Goal: Task Accomplishment & Management: Complete application form

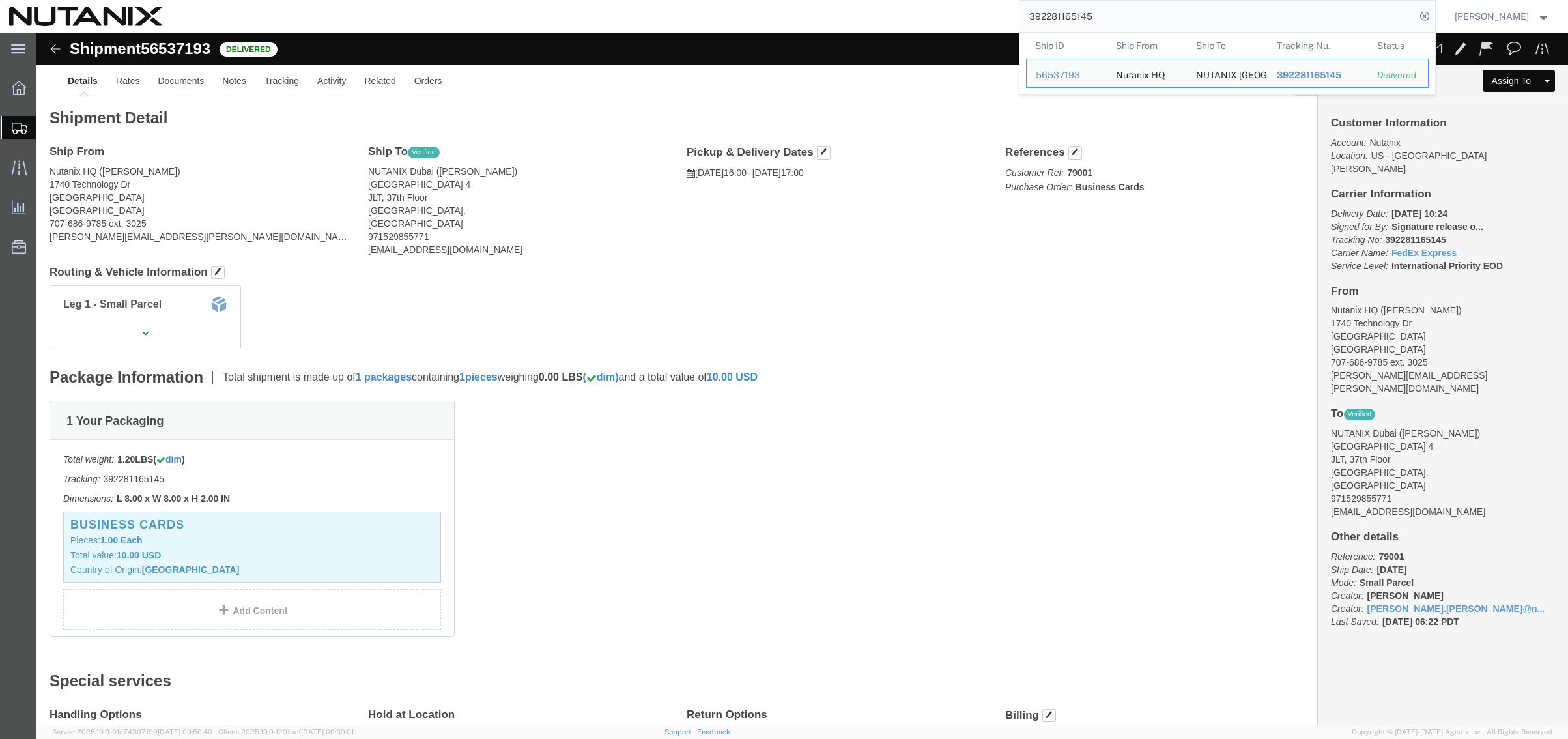
click at [0, 0] on span "Create from Template" at bounding box center [0, 0] width 0 height 0
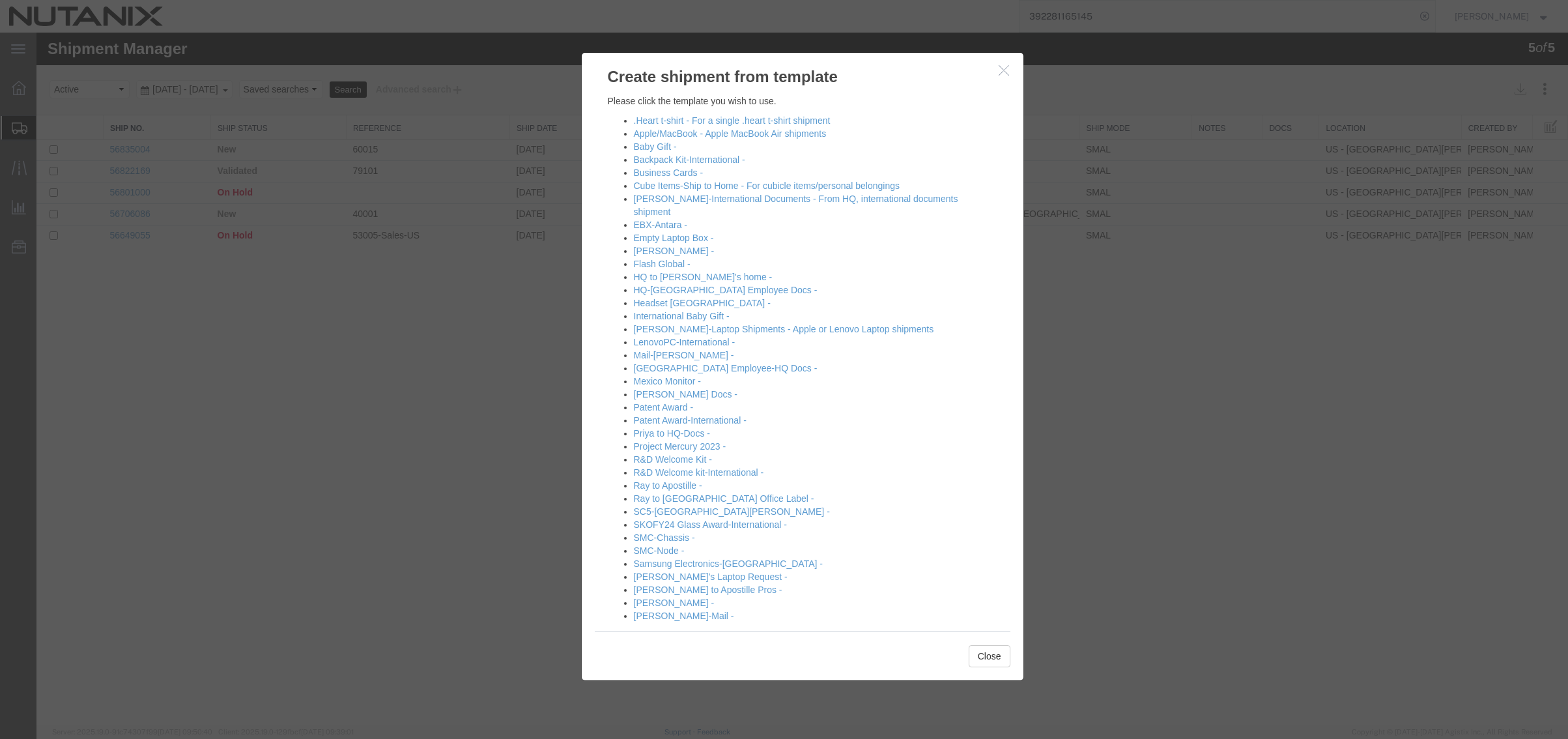
click at [733, 191] on li "Cube Items-Ship to Home - For cubicle items/personal belongings" at bounding box center [816, 186] width 364 height 13
click at [747, 199] on link "[PERSON_NAME]-International Documents - From HQ, international documents shipme…" at bounding box center [796, 205] width 325 height 23
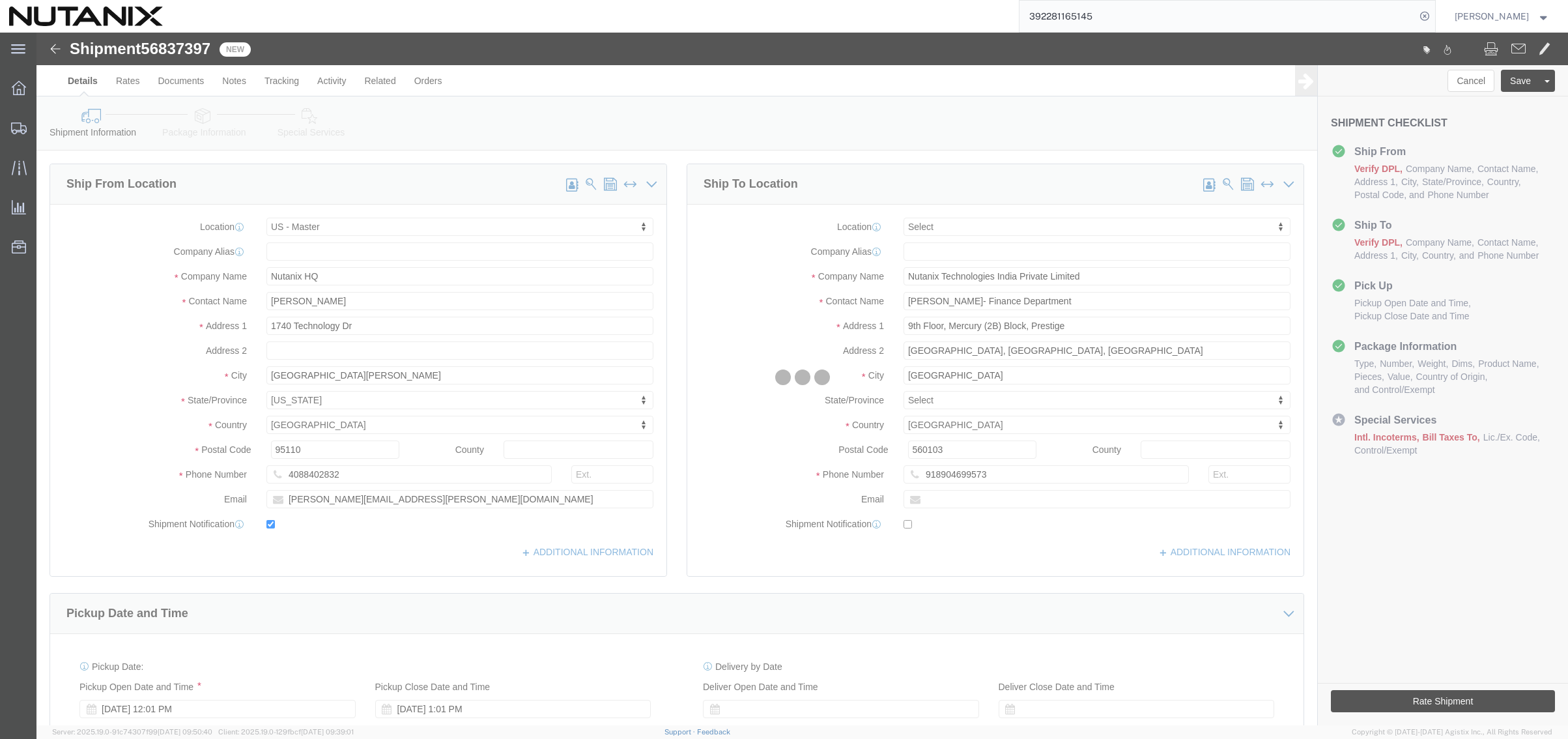
select select "36123"
select select
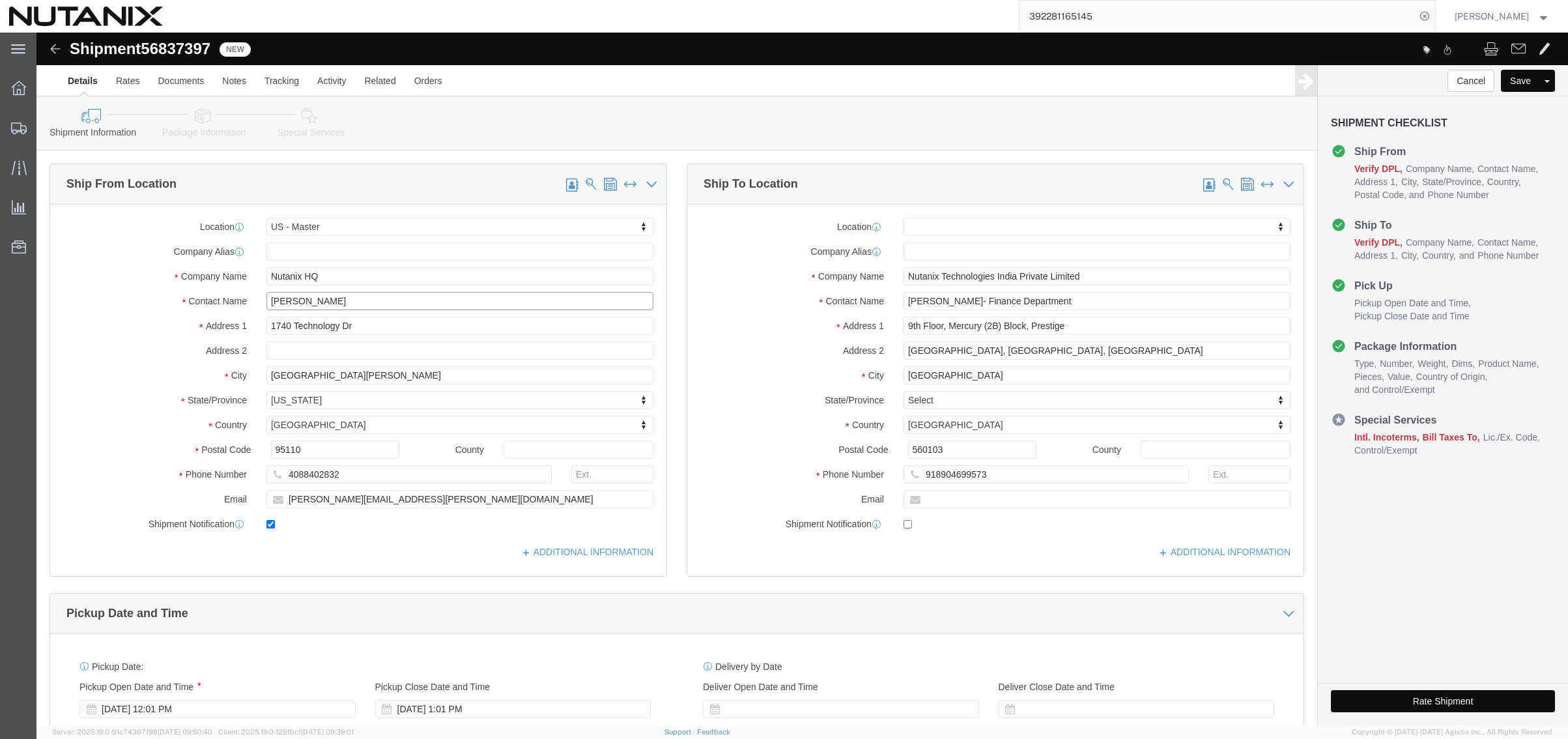
drag, startPoint x: 299, startPoint y: 276, endPoint x: 37, endPoint y: 241, distance: 264.3
click div "Location [GEOGRAPHIC_DATA] - Master My Profile Location [GEOGRAPHIC_DATA] - [GE…"
paste input "[PERSON_NAME]"
type input "[PERSON_NAME]"
drag, startPoint x: 388, startPoint y: 472, endPoint x: 71, endPoint y: 437, distance: 318.9
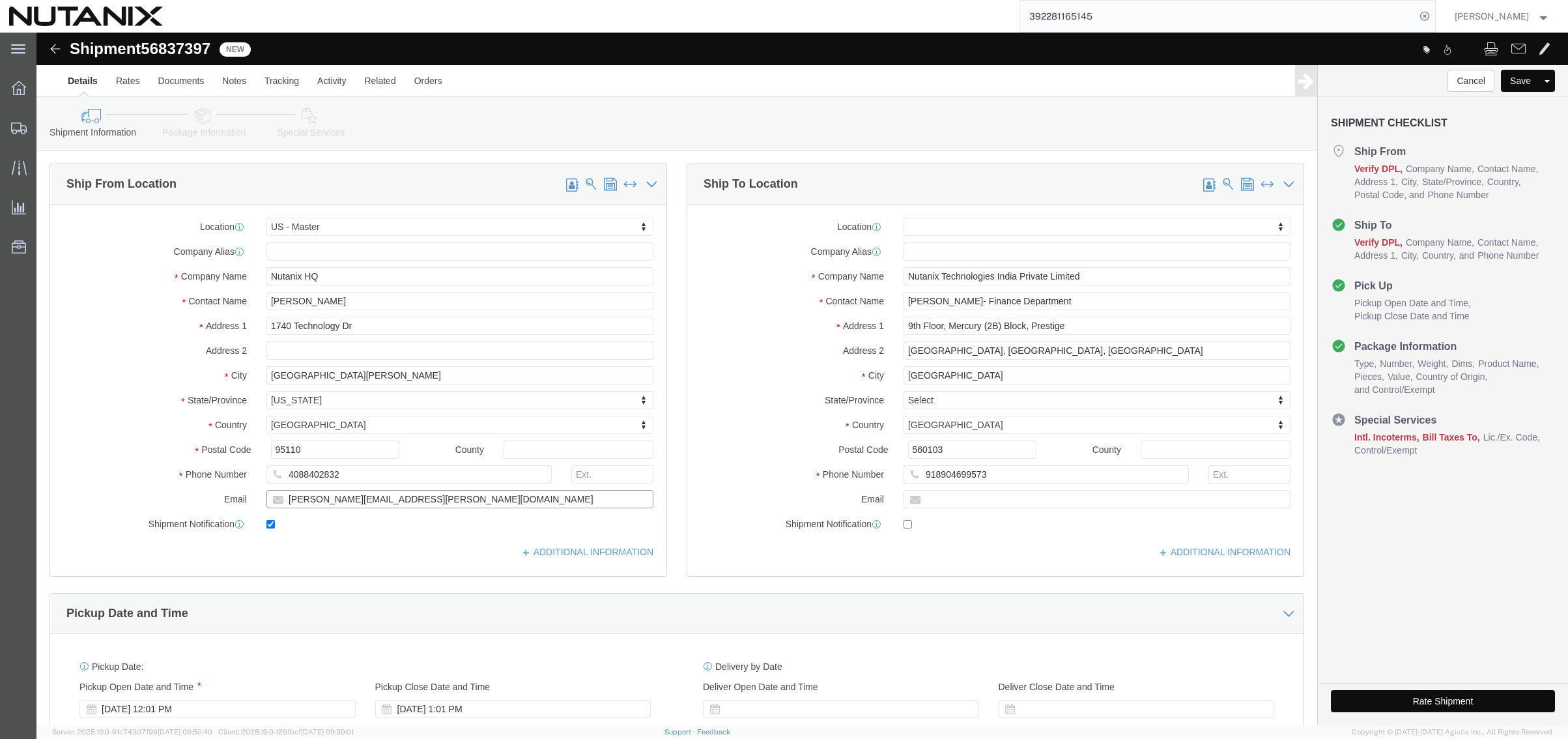
click div "Location [GEOGRAPHIC_DATA] - Master My Profile Location [GEOGRAPHIC_DATA] - [GE…"
paste input "[PERSON_NAME]"
type input "[PERSON_NAME][EMAIL_ADDRESS][PERSON_NAME][DOMAIN_NAME]"
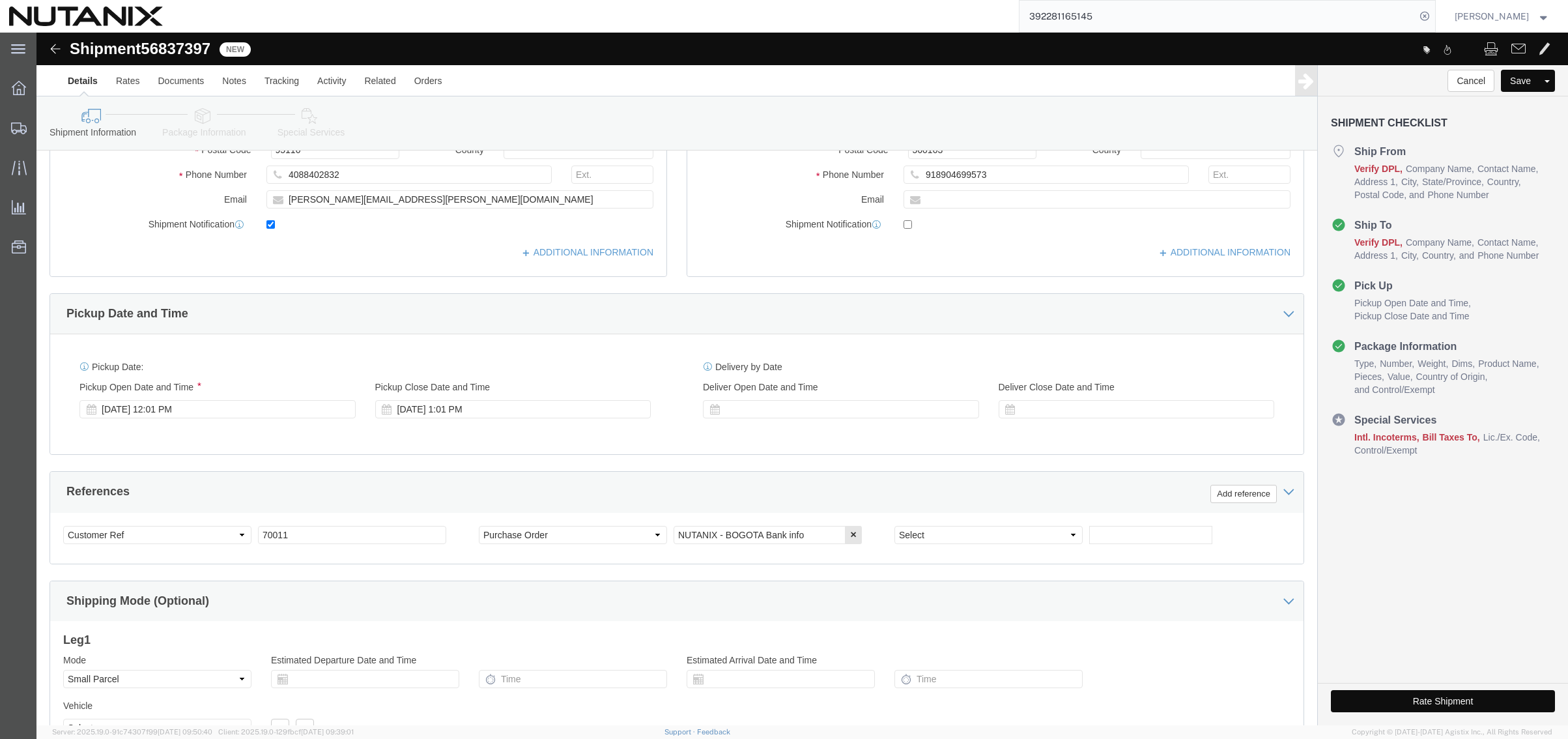
scroll to position [325, 0]
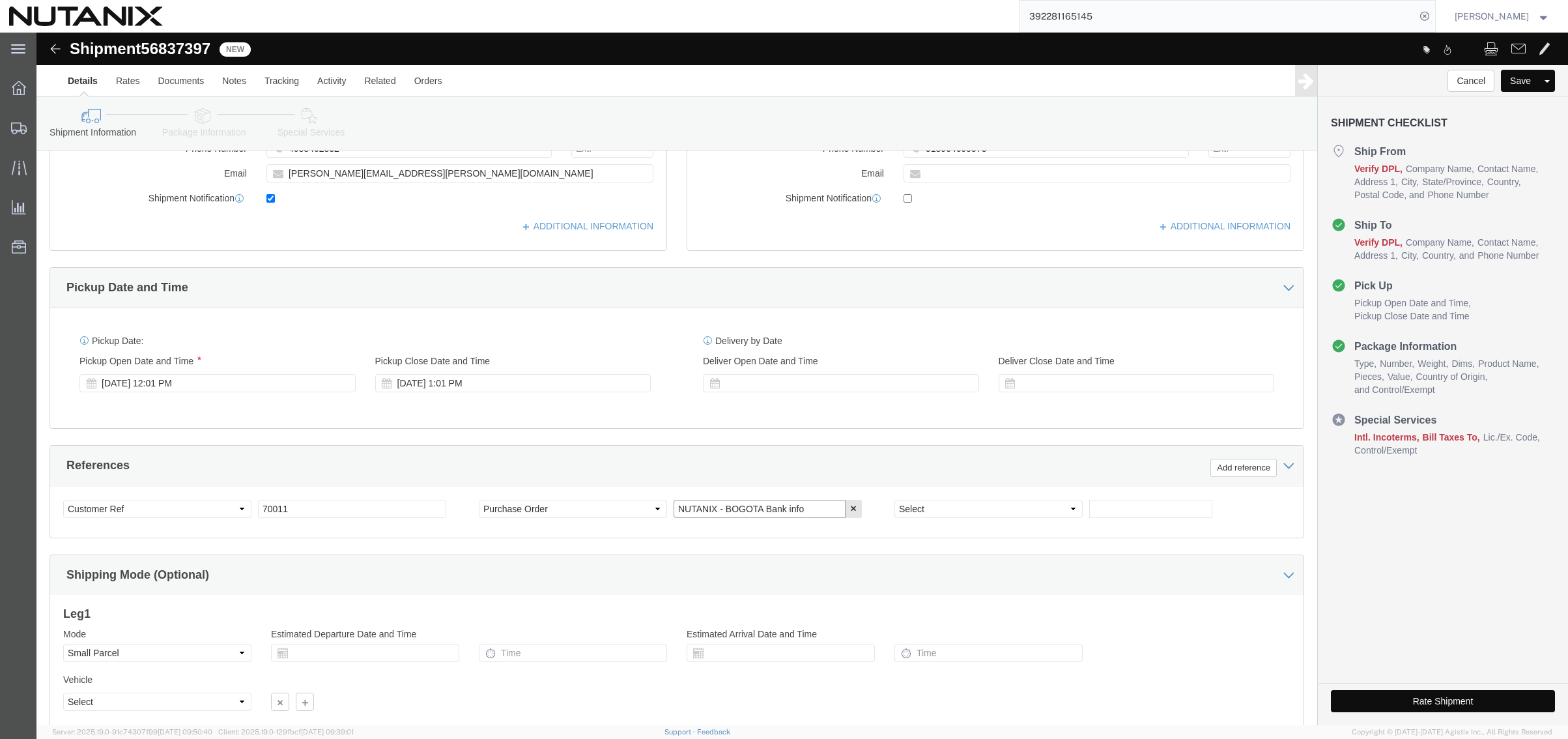
drag, startPoint x: 780, startPoint y: 478, endPoint x: 650, endPoint y: 469, distance: 130.3
click input "NUTANIX - BOGOTA Bank info"
type input "N"
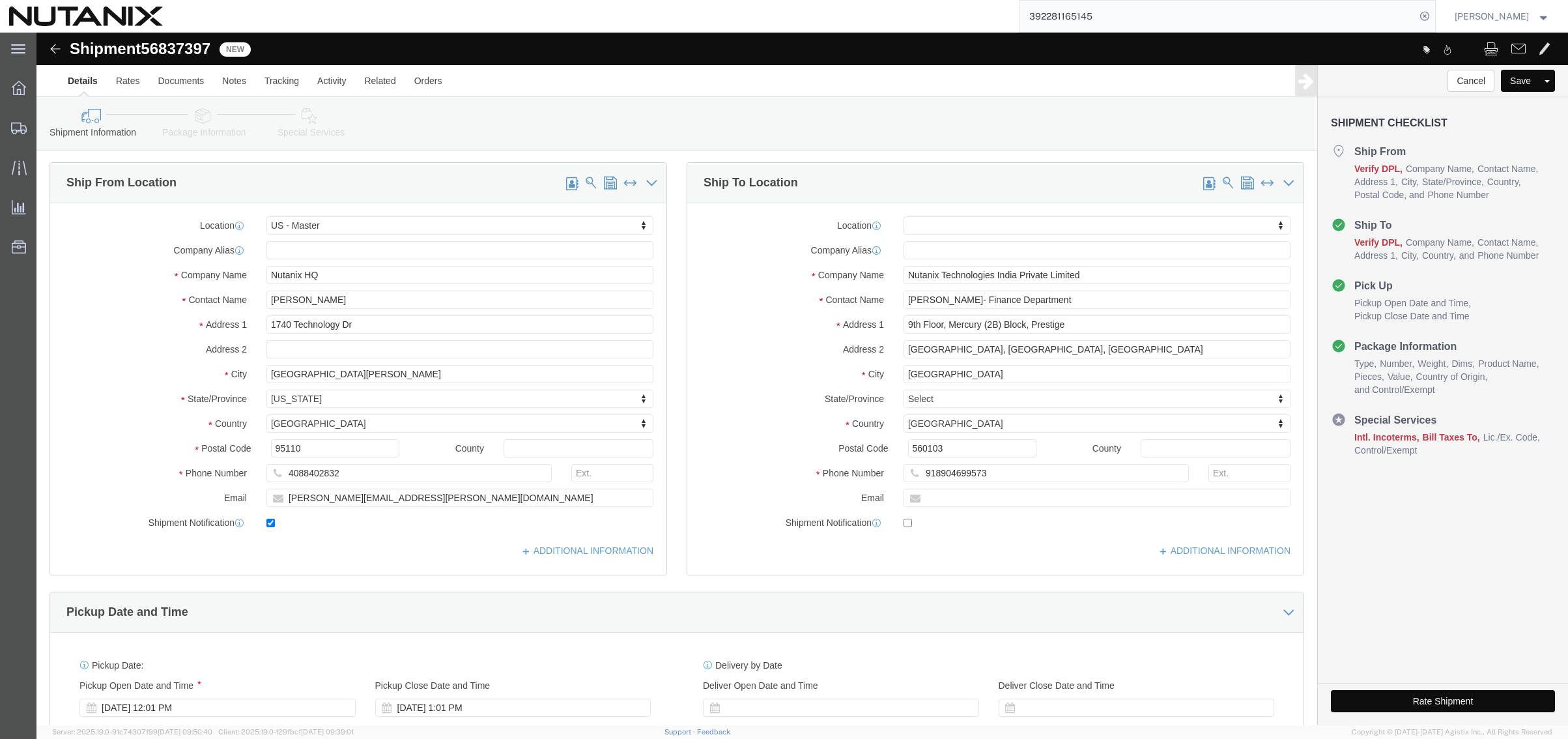
scroll to position [0, 0]
click input "918904699573"
drag, startPoint x: 976, startPoint y: 439, endPoint x: 554, endPoint y: 434, distance: 422.0
click div "Ship From Location Location [GEOGRAPHIC_DATA] - Master My Profile Location [GEO…"
paste input "[PHONE_NUMBER]"
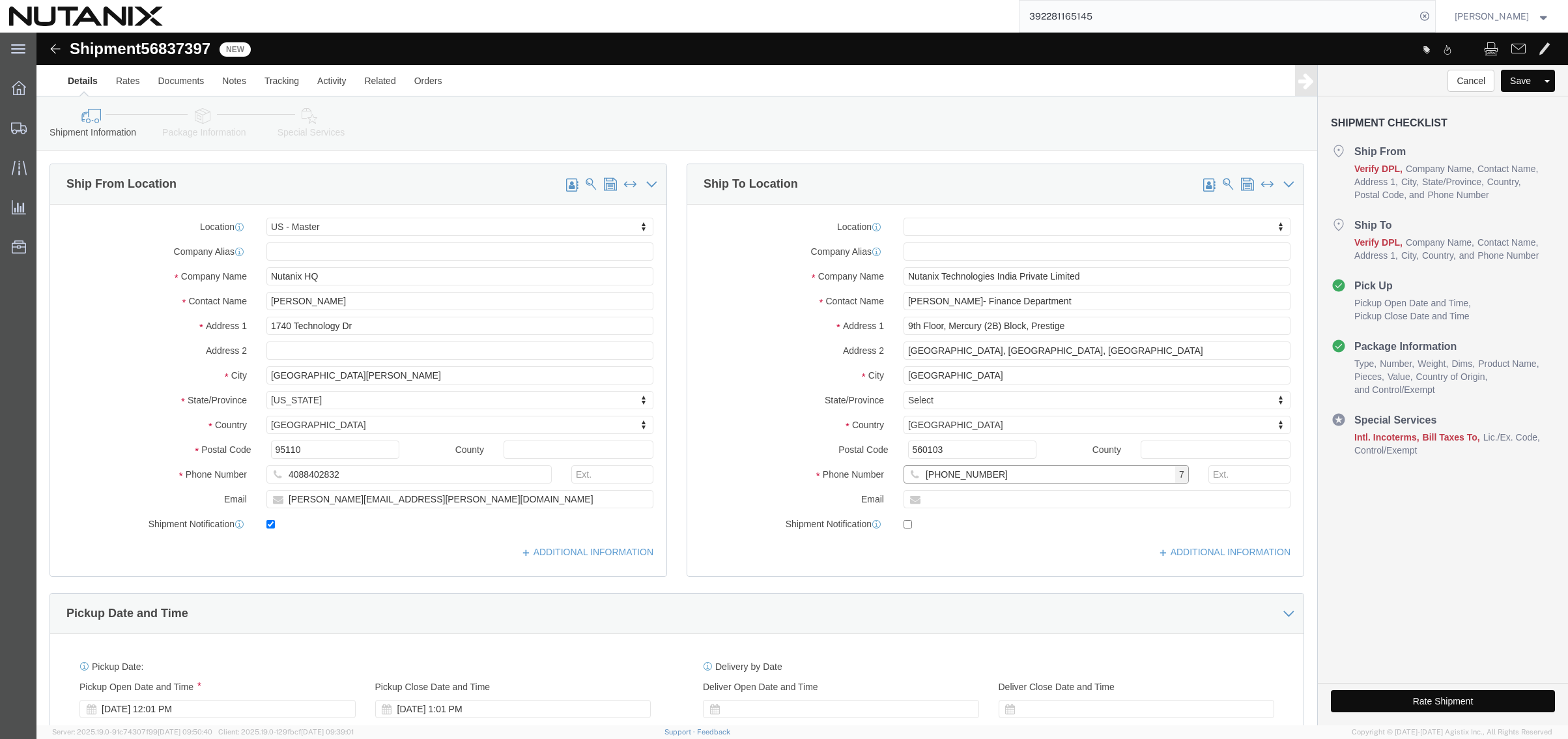
type input "[PHONE_NUMBER]"
click div "Ship From Location Location [GEOGRAPHIC_DATA] - Master My Profile Location [GEO…"
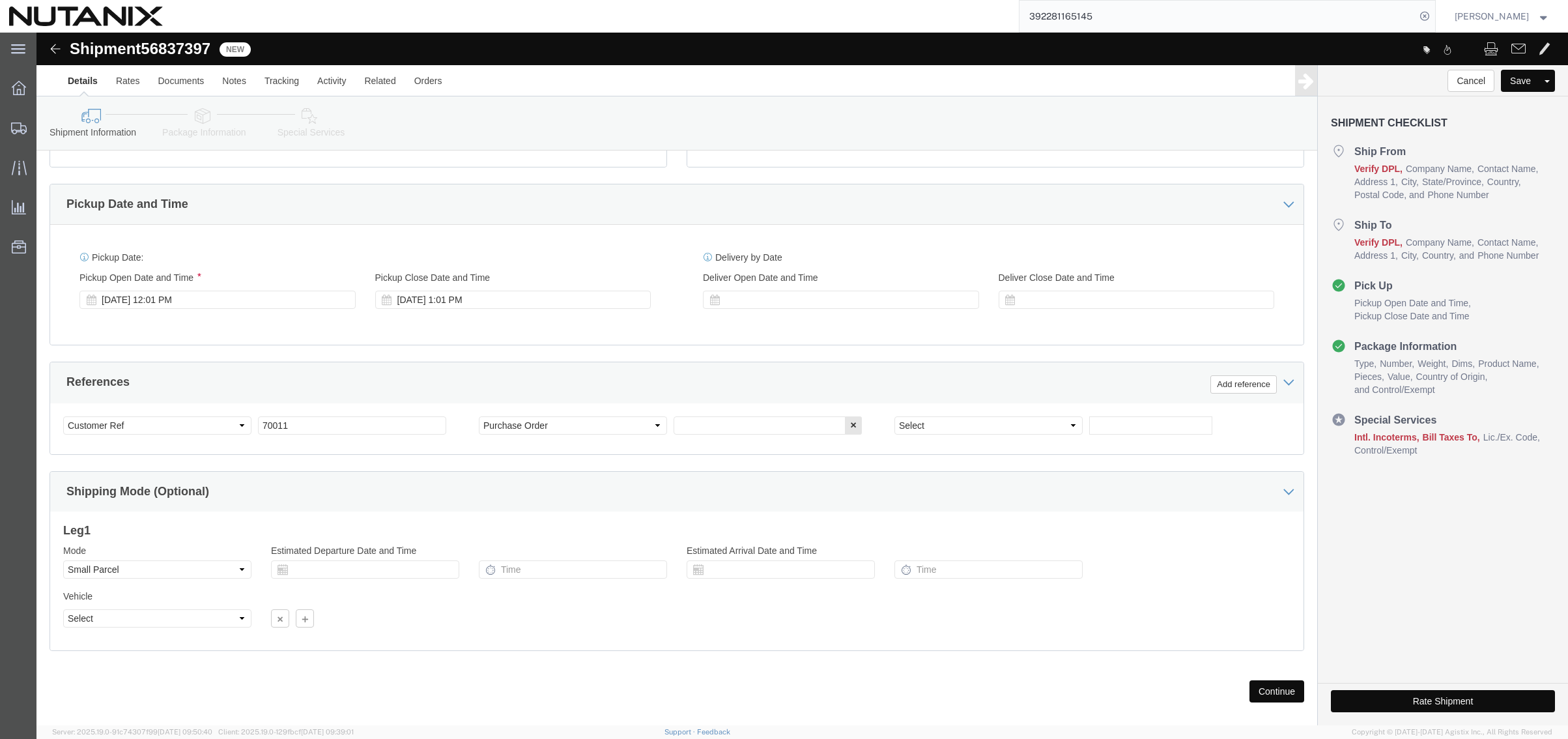
scroll to position [426, 0]
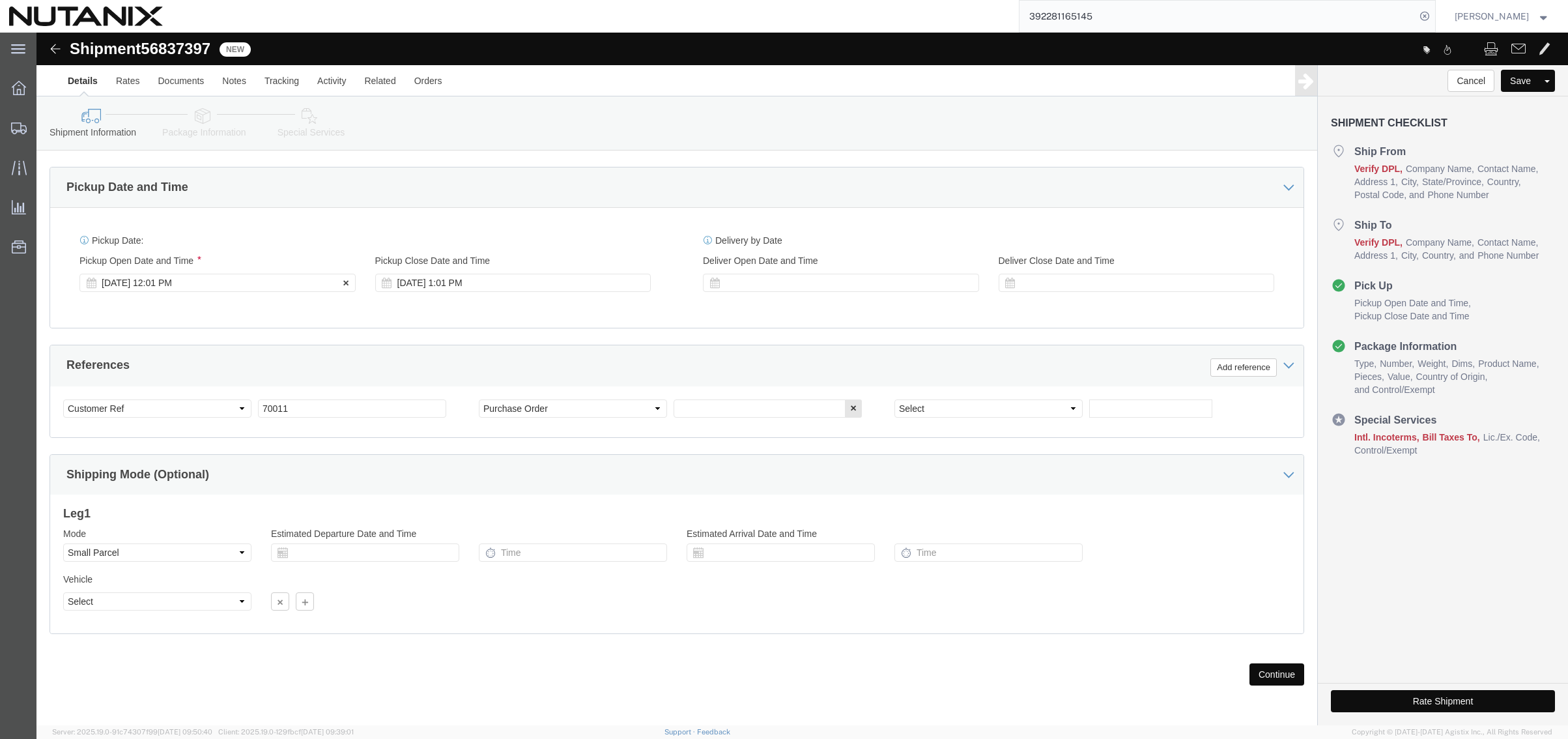
drag, startPoint x: 127, startPoint y: 248, endPoint x: 146, endPoint y: 247, distance: 19.0
click div "[DATE] 12:01 PM"
type input "4:00 PM"
click button "Apply"
click button "Continue"
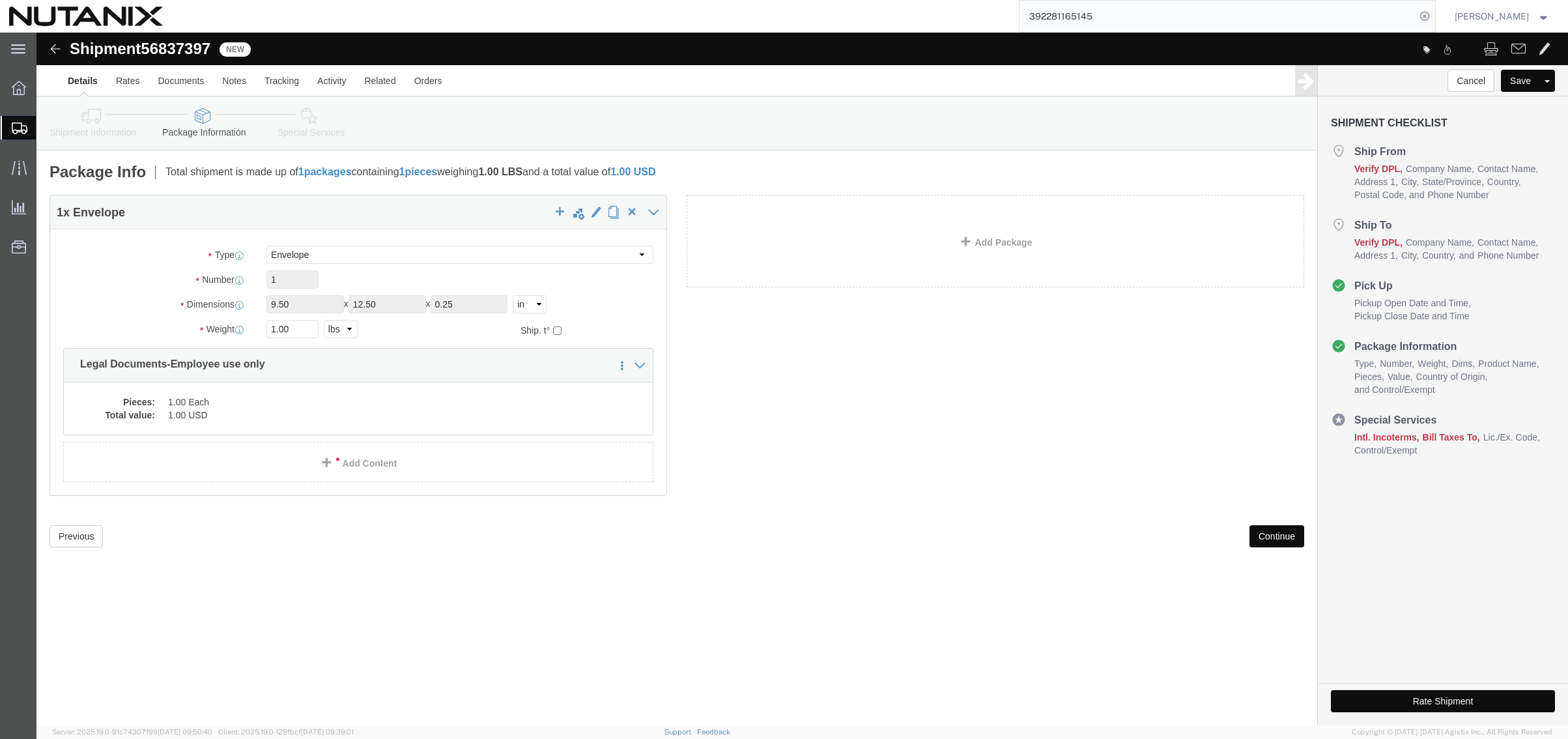
click button "Continue"
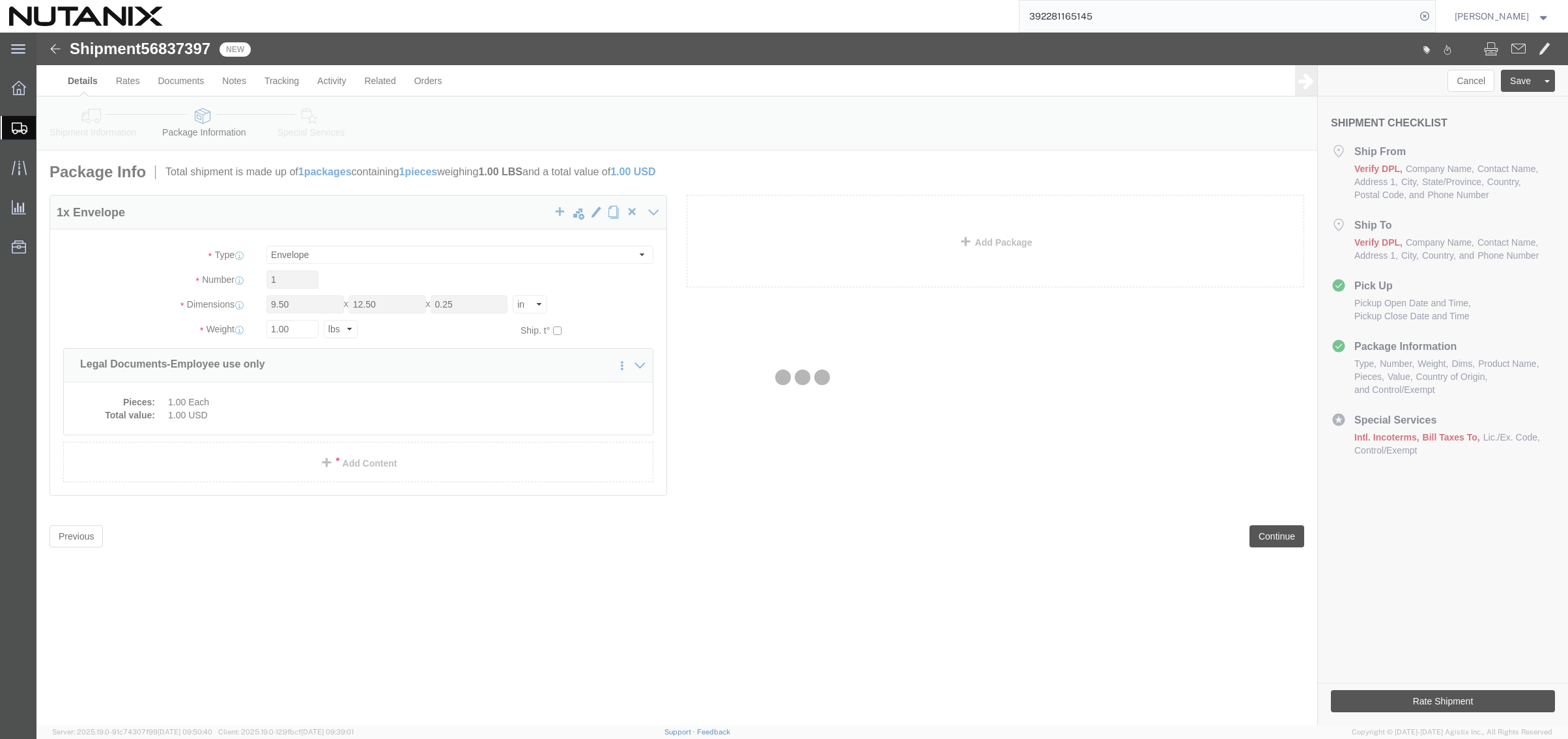
select select
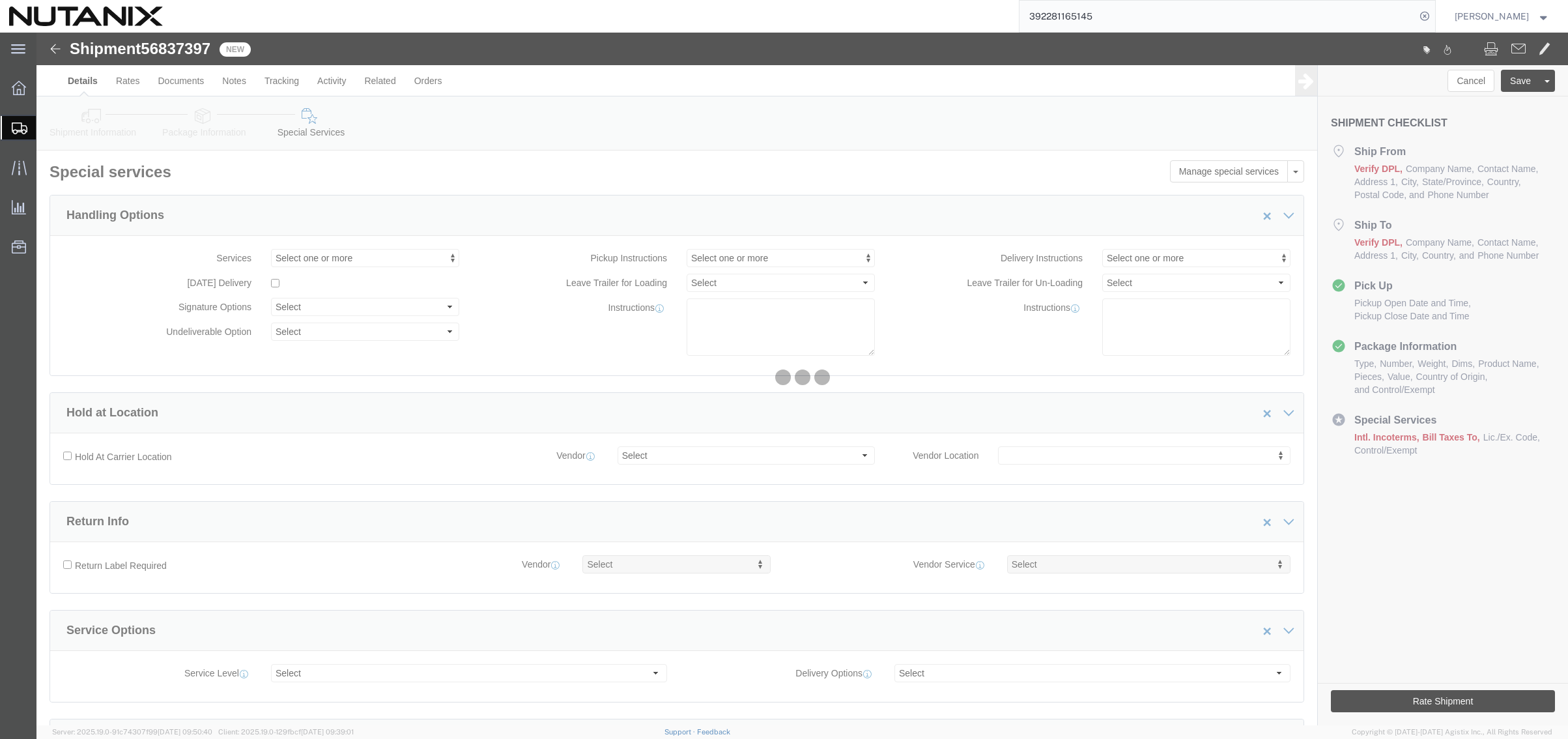
select select "COSTCENTER"
select select "48694"
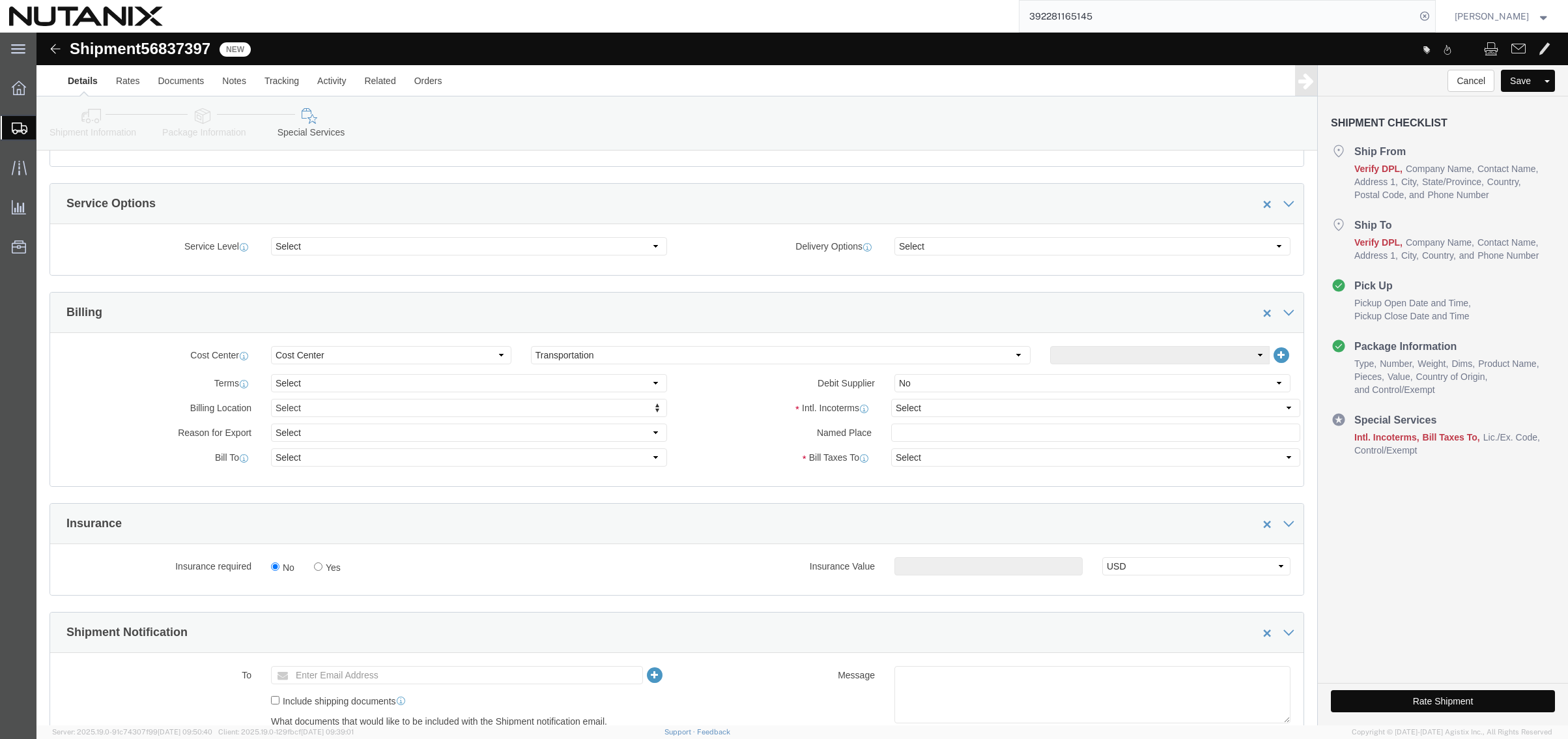
scroll to position [456, 0]
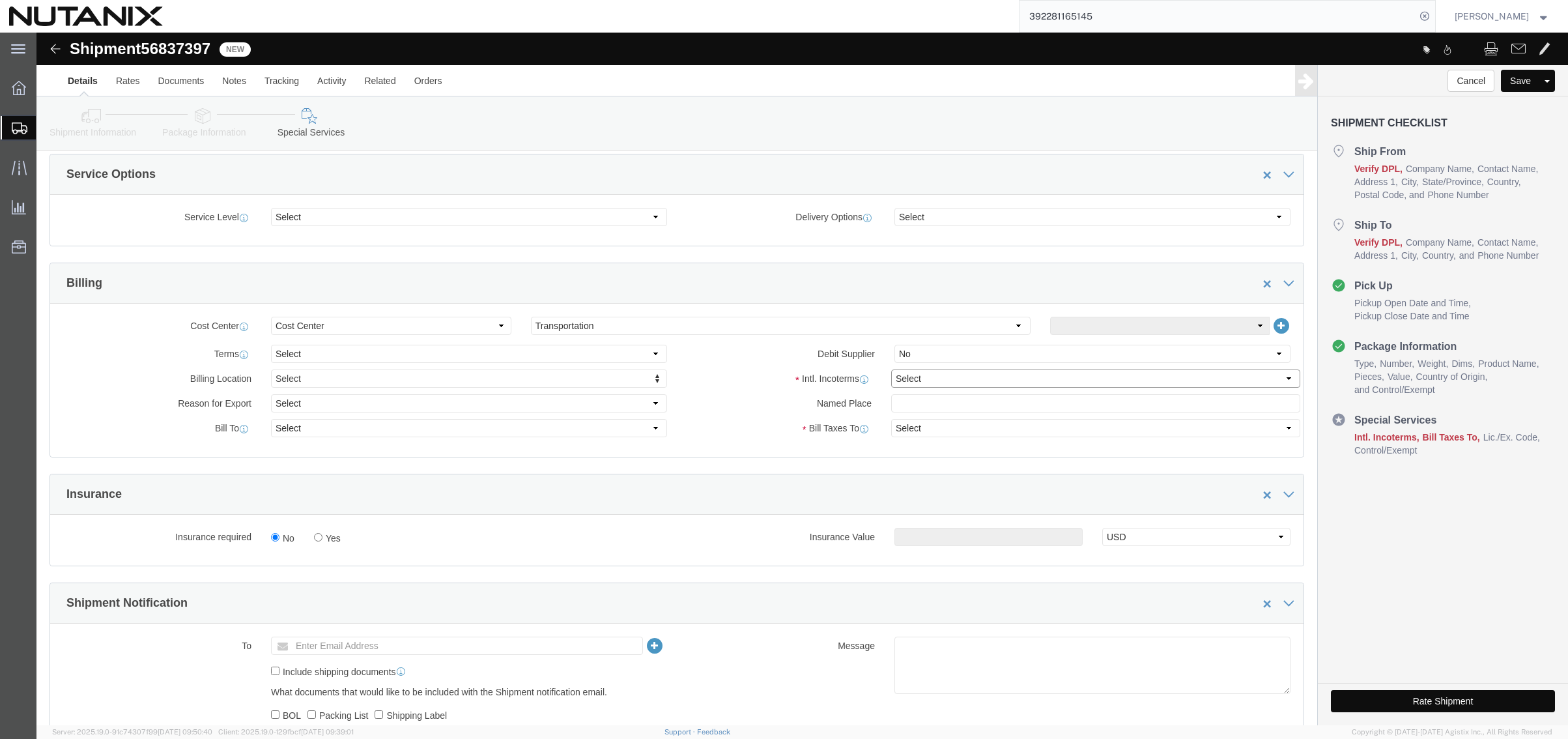
click select "Select Carriage Insurance Paid Carriage Paid To Cost and Freight Cost Insurance…"
select select "DDP"
click select "Select Carriage Insurance Paid Carriage Paid To Cost and Freight Cost Insurance…"
select select "SHIP"
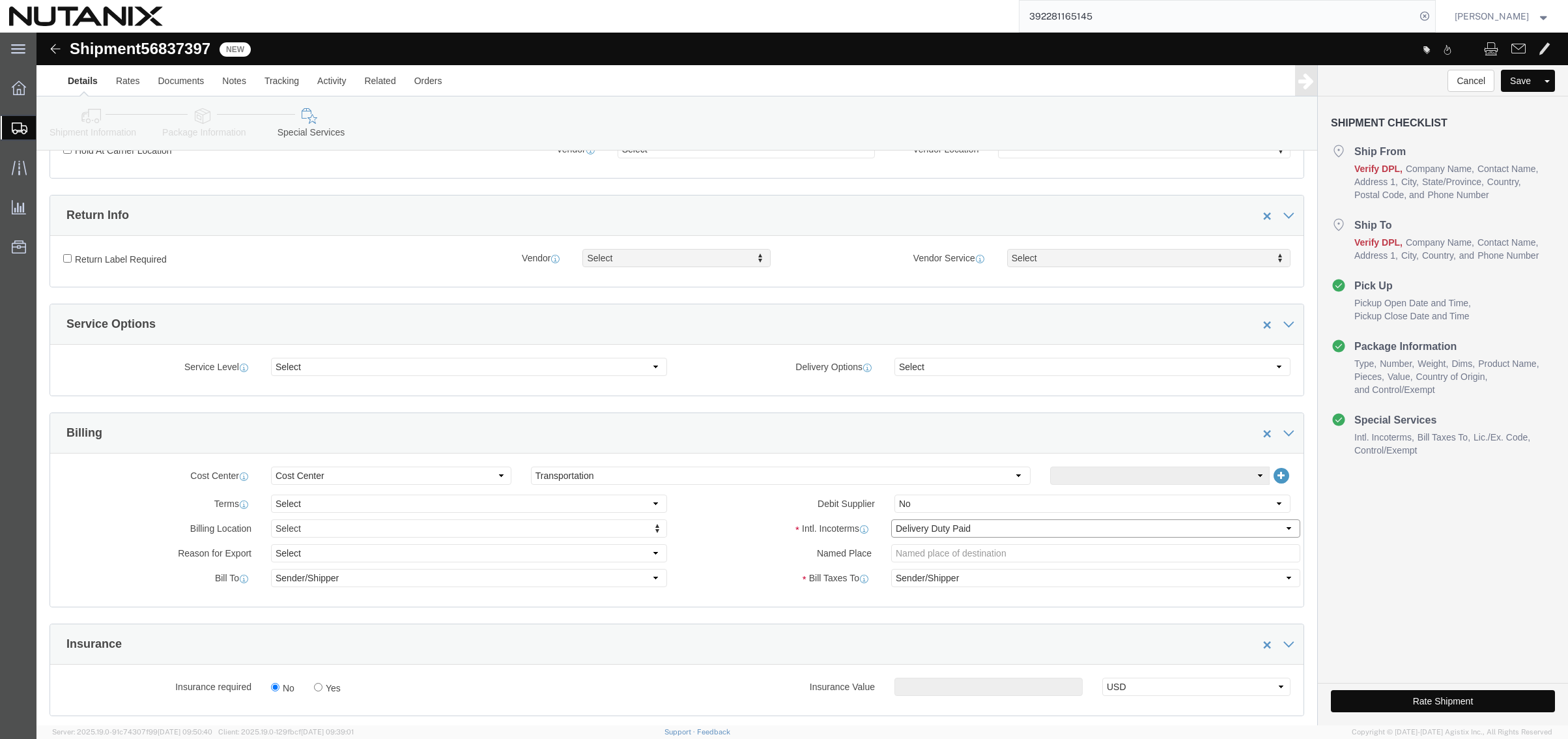
scroll to position [196, 0]
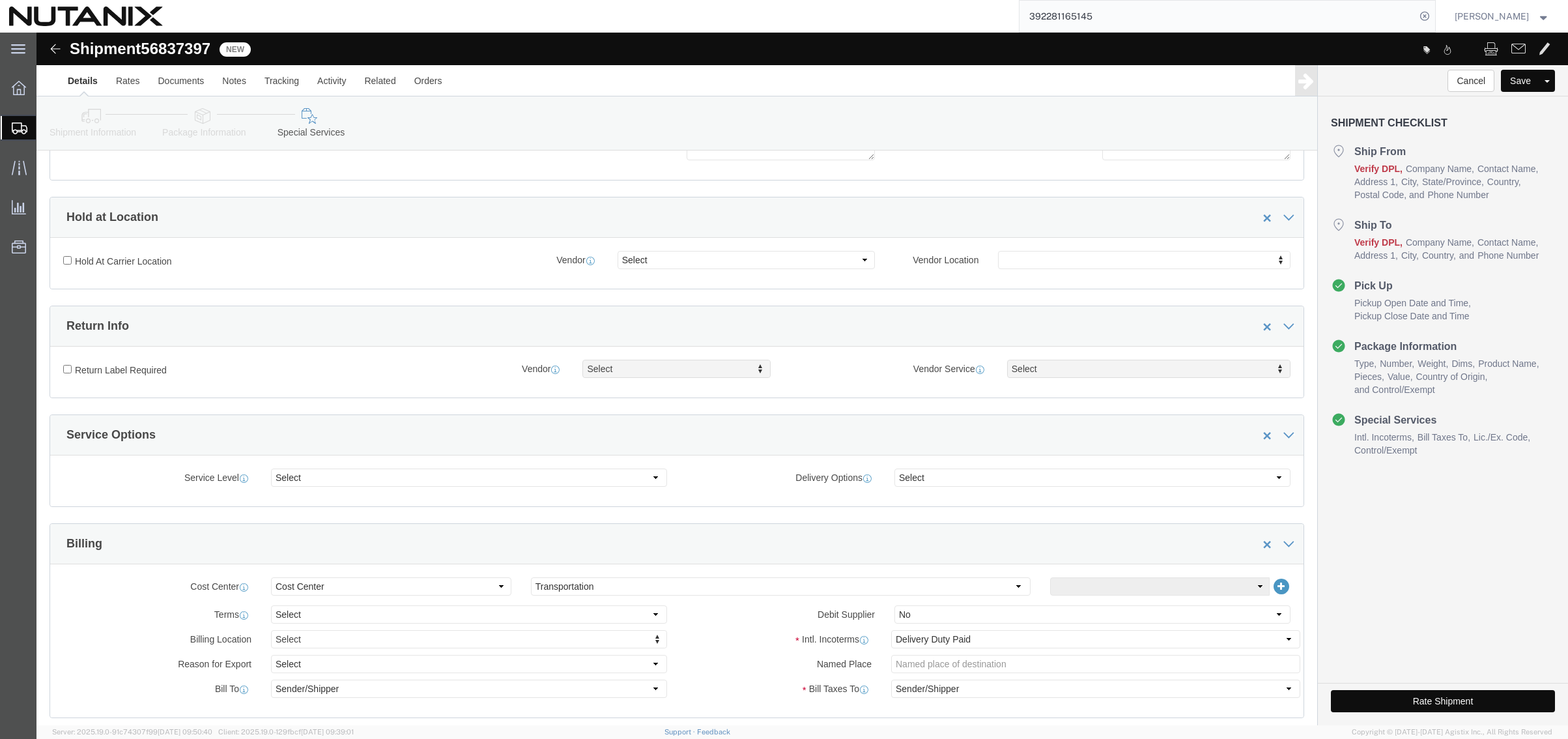
click icon
